Goal: Task Accomplishment & Management: Manage account settings

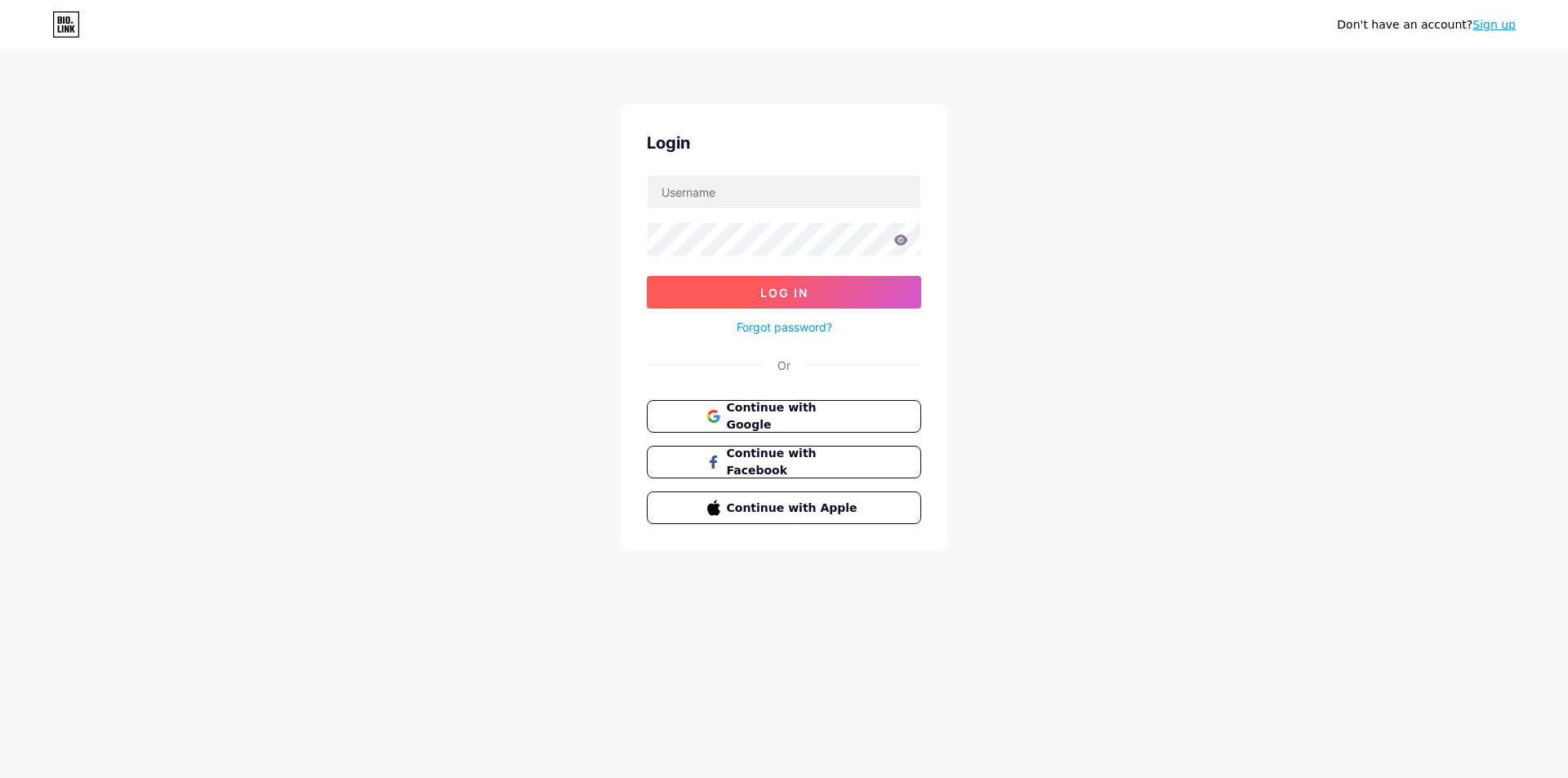
click at [764, 294] on span "Log In" at bounding box center [784, 292] width 48 height 14
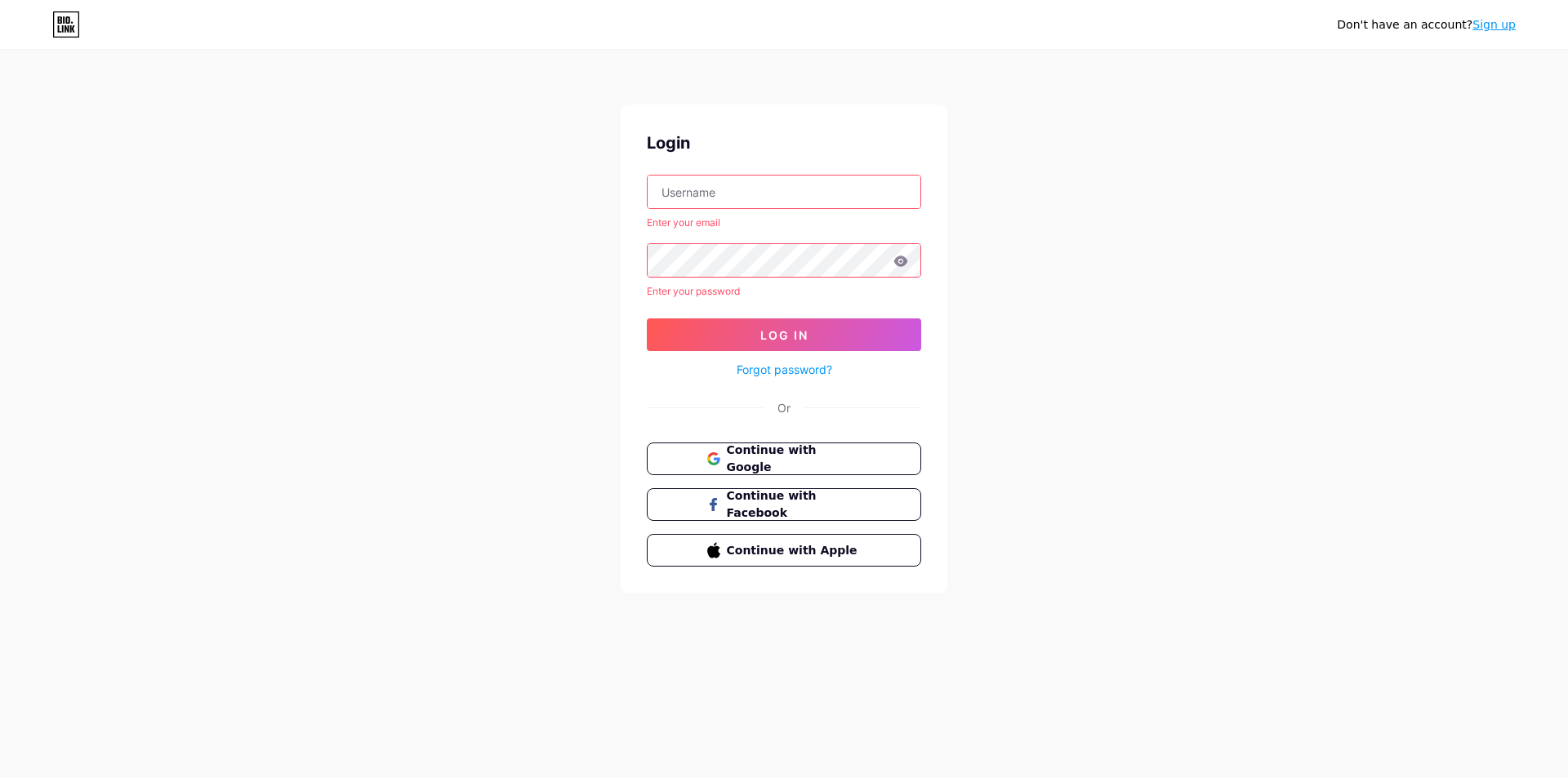
click at [721, 192] on input "text" at bounding box center [784, 192] width 273 height 32
click at [757, 457] on span "Continue with Google" at bounding box center [793, 458] width 136 height 35
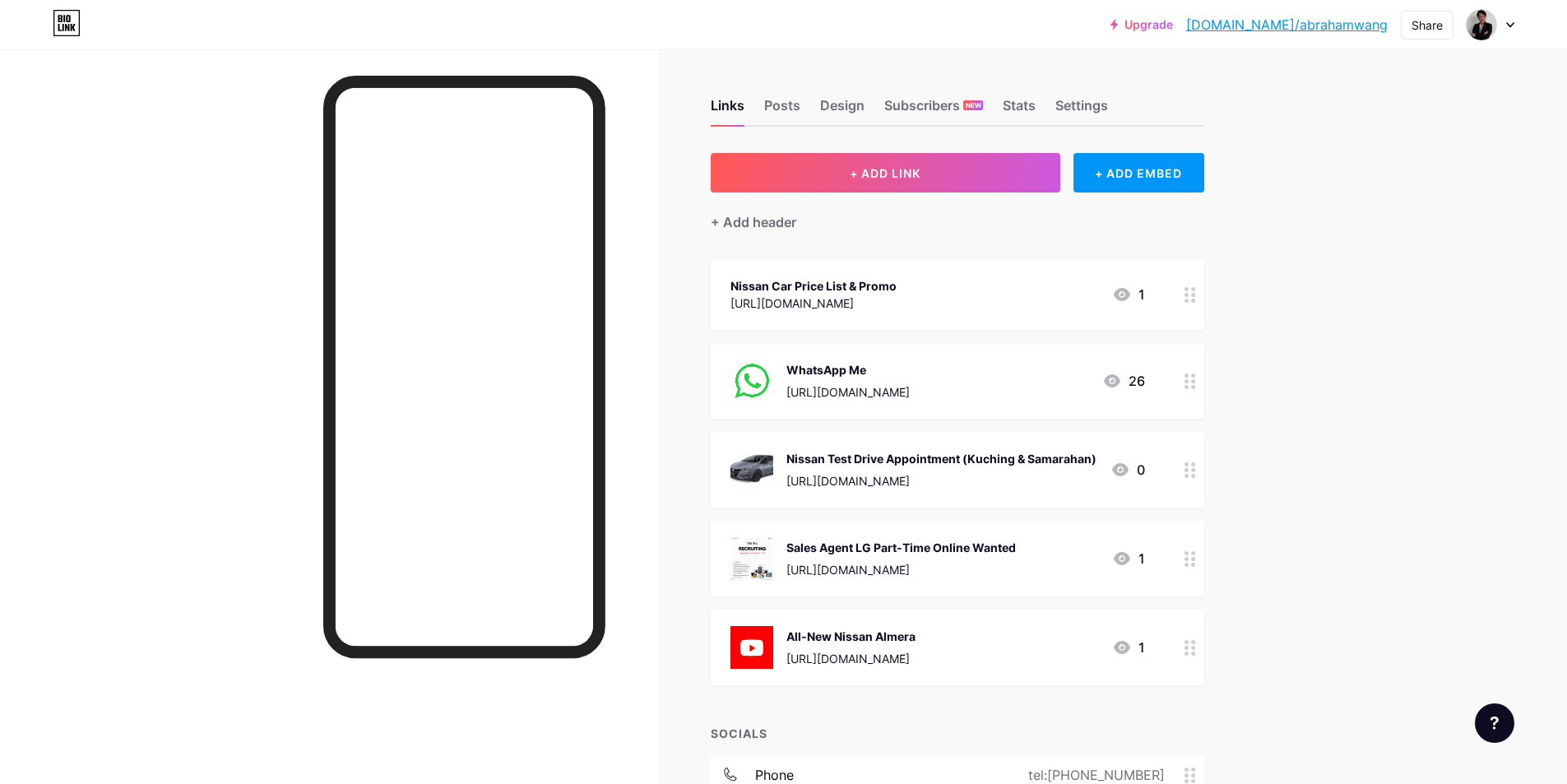
click at [858, 300] on div "[URL][DOMAIN_NAME]" at bounding box center [814, 303] width 166 height 17
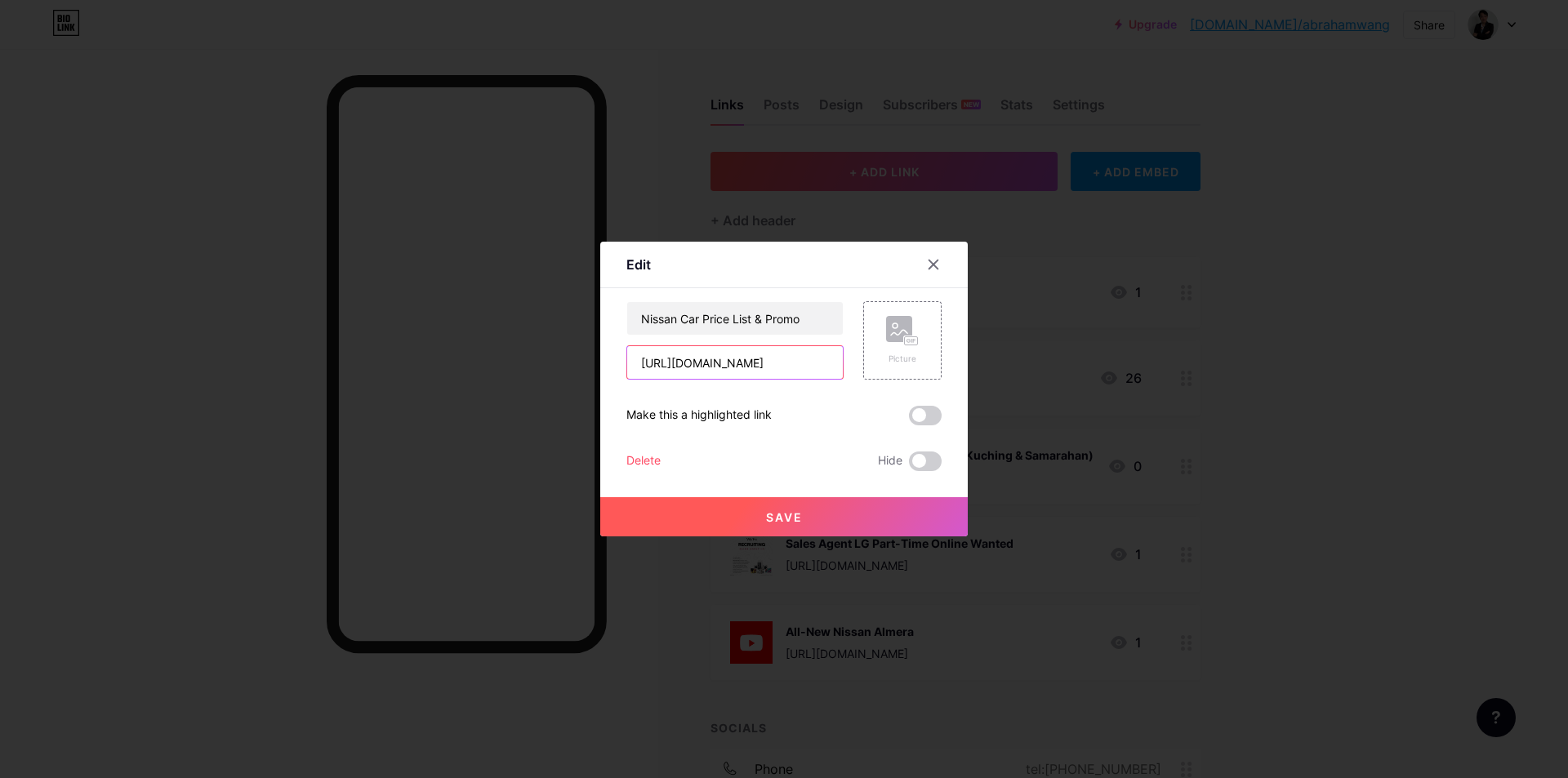
click at [789, 369] on input "[URL][DOMAIN_NAME]" at bounding box center [735, 362] width 216 height 32
click at [796, 360] on input "[URL][DOMAIN_NAME]" at bounding box center [735, 362] width 216 height 32
click at [821, 360] on input "[URL][DOMAIN_NAME]" at bounding box center [735, 362] width 216 height 32
click at [734, 364] on input "[URL][DOMAIN_NAME]" at bounding box center [735, 362] width 216 height 32
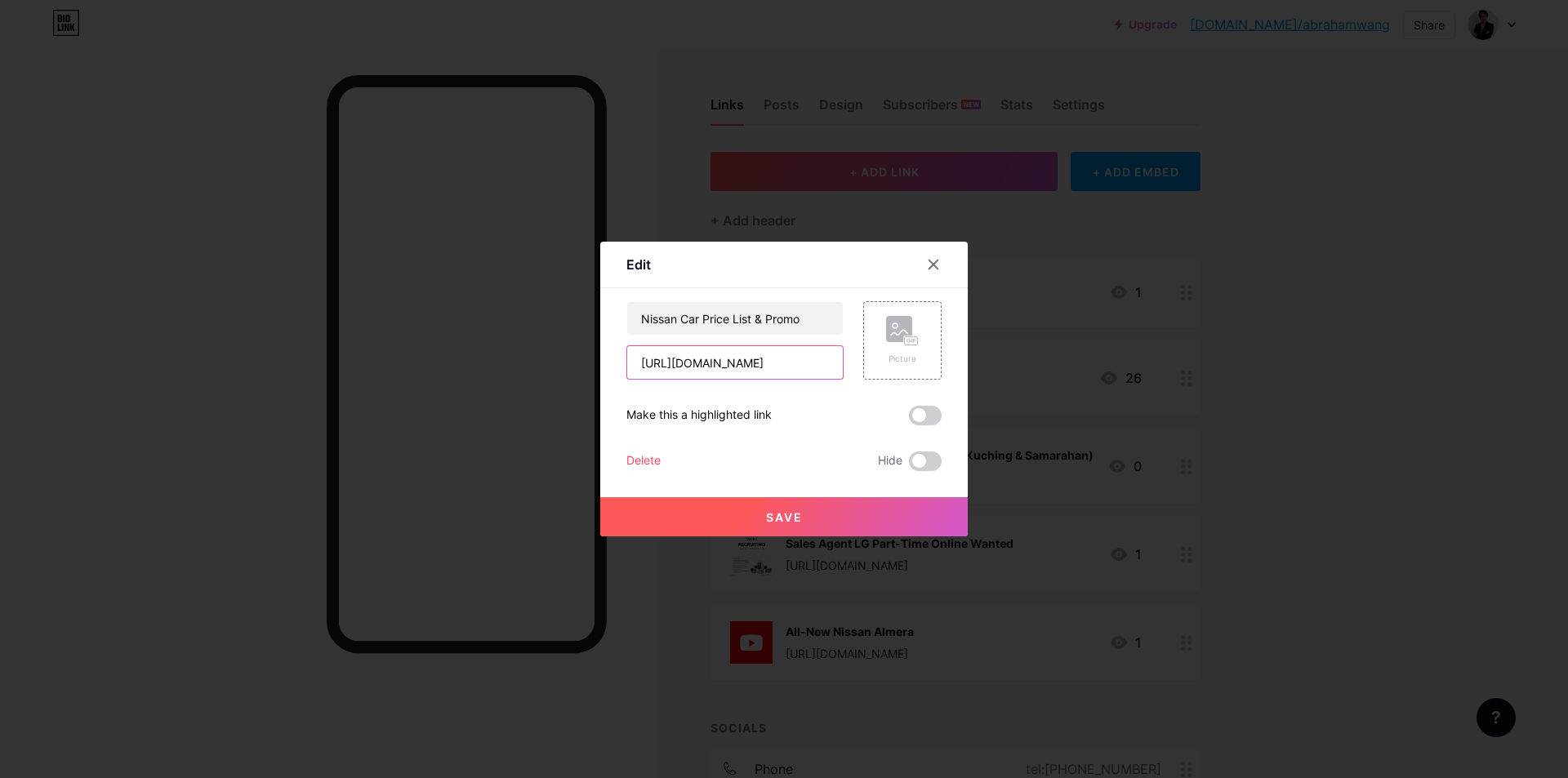
scroll to position [0, 0]
